Goal: Transaction & Acquisition: Subscribe to service/newsletter

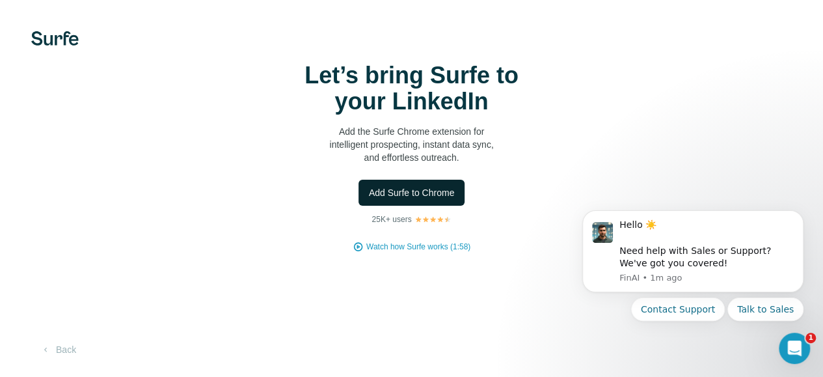
click at [369, 186] on span "Add Surfe to Chrome" at bounding box center [412, 192] width 86 height 13
click at [2, 81] on div "Let’s bring Surfe to your LinkedIn Add the Surfe Chrome extension for intellige…" at bounding box center [411, 188] width 823 height 377
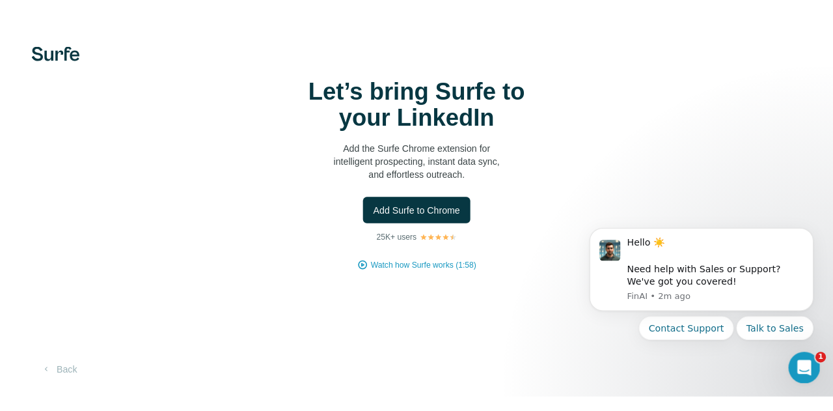
scroll to position [0, 0]
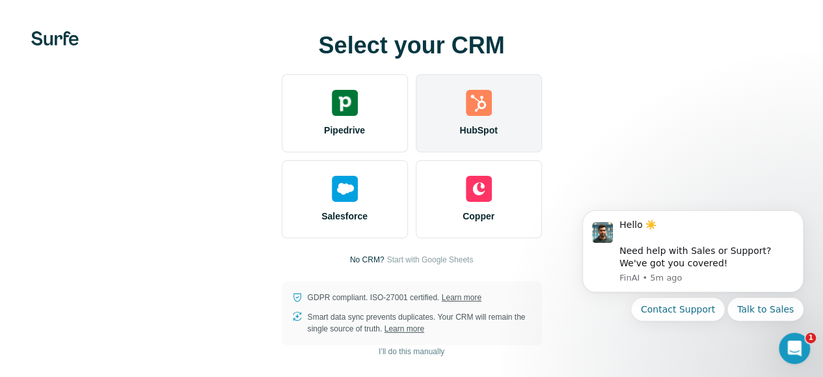
click at [466, 116] on img at bounding box center [479, 103] width 26 height 26
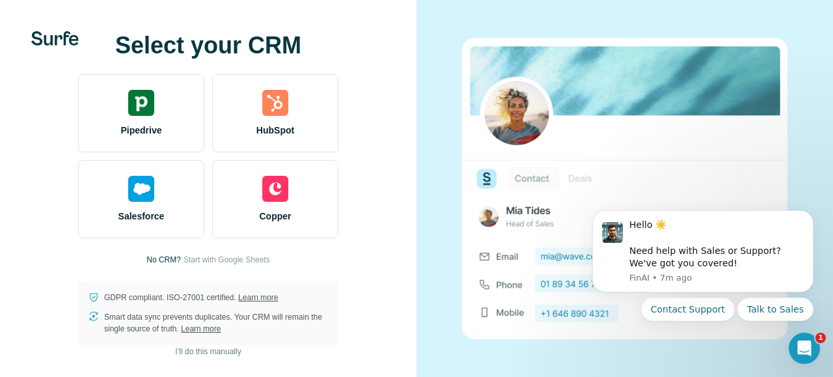
click at [220, 18] on div "Select your CRM Pipedrive HubSpot Salesforce Copper No CRM? Start with Google S…" at bounding box center [208, 188] width 417 height 377
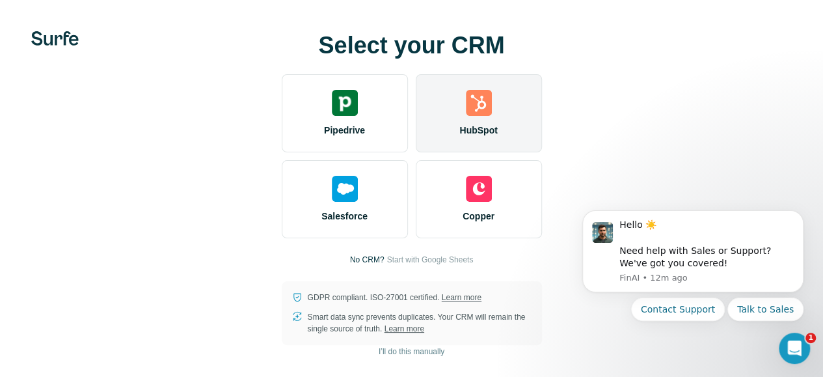
click at [292, 96] on div "Select your CRM Pipedrive HubSpot Salesforce Copper No CRM? Start with Google S…" at bounding box center [411, 189] width 771 height 312
click at [416, 115] on div "HubSpot" at bounding box center [479, 113] width 126 height 78
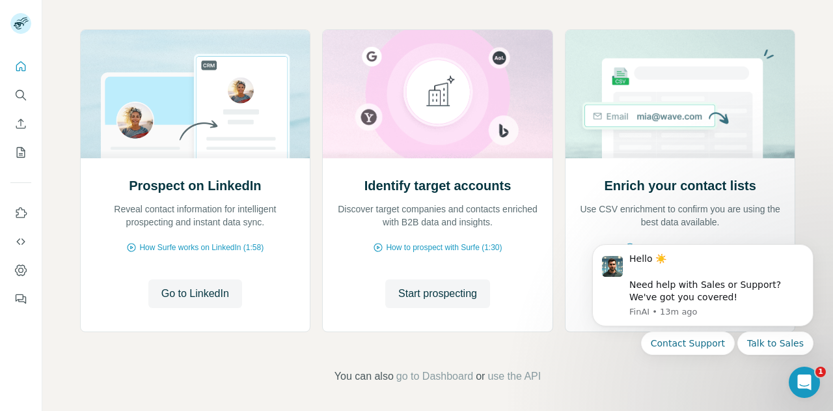
scroll to position [133, 0]
click at [184, 289] on span "Go to LinkedIn" at bounding box center [195, 293] width 68 height 16
